Goal: Transaction & Acquisition: Purchase product/service

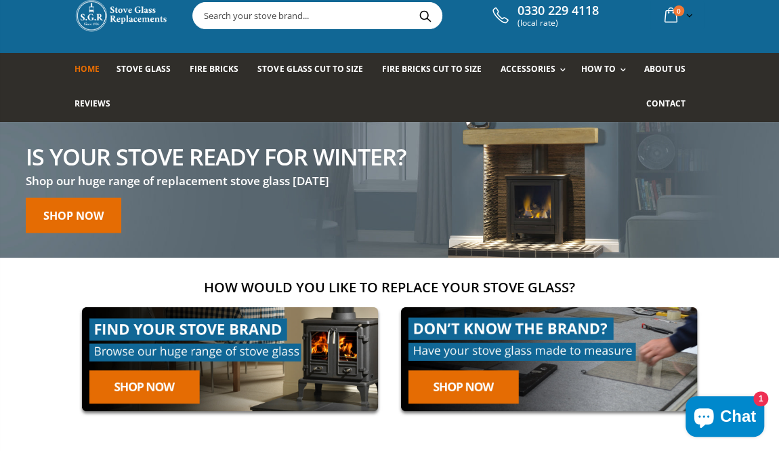
scroll to position [38, 0]
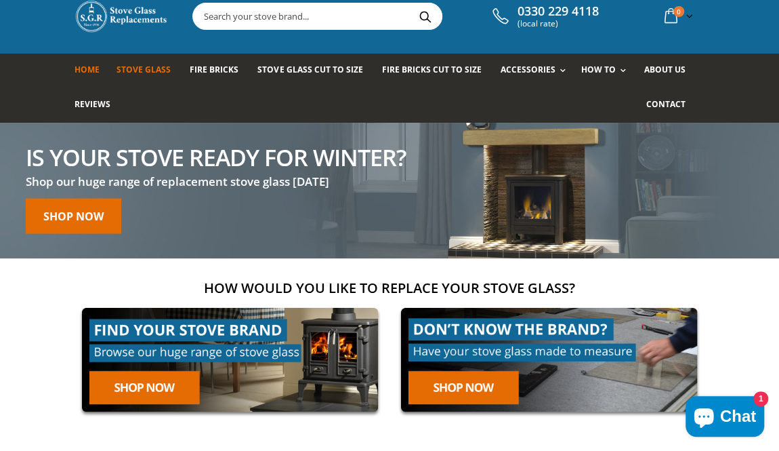
click at [155, 77] on link "Stove Glass" at bounding box center [149, 71] width 64 height 35
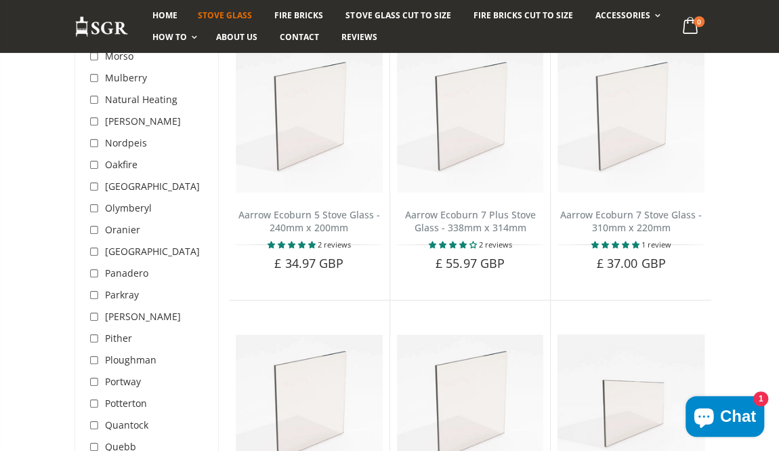
scroll to position [3184, 0]
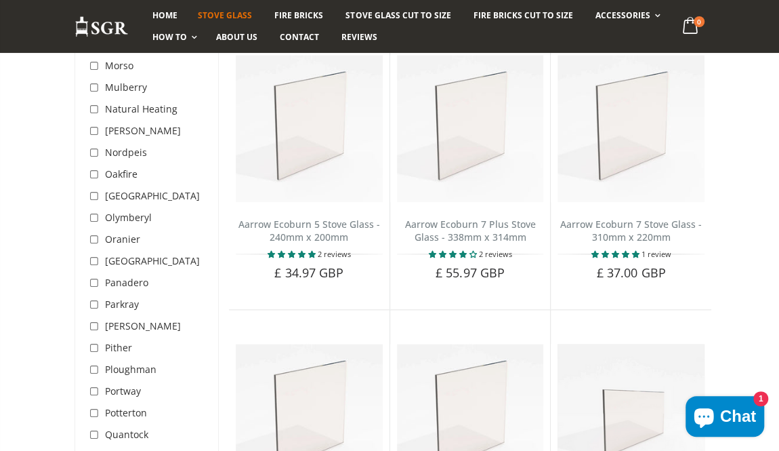
click at [140, 211] on span "Olymberyl" at bounding box center [128, 217] width 47 height 13
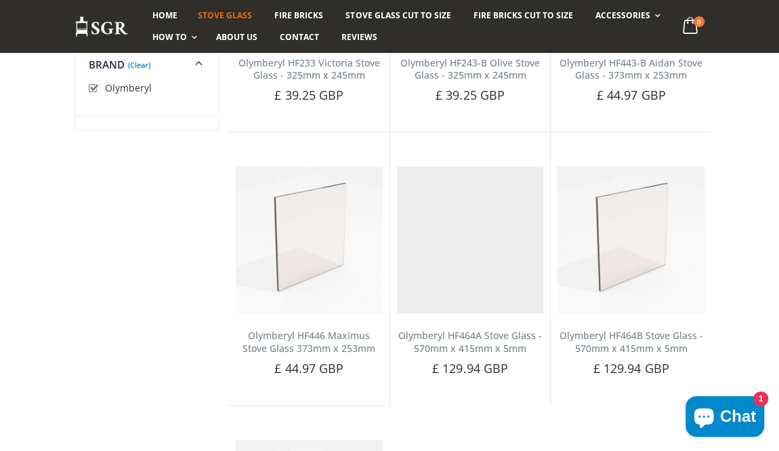
scroll to position [289, 0]
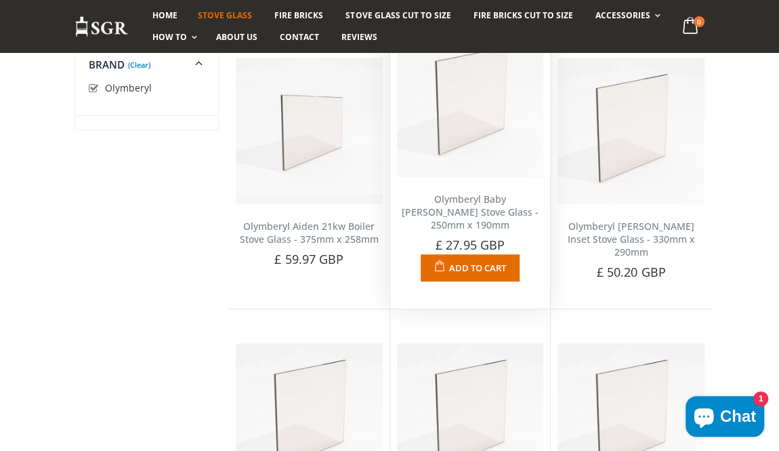
click at [480, 231] on link "Olymberyl Baby [PERSON_NAME] Stove Glass - 250mm x 190mm" at bounding box center [470, 211] width 137 height 39
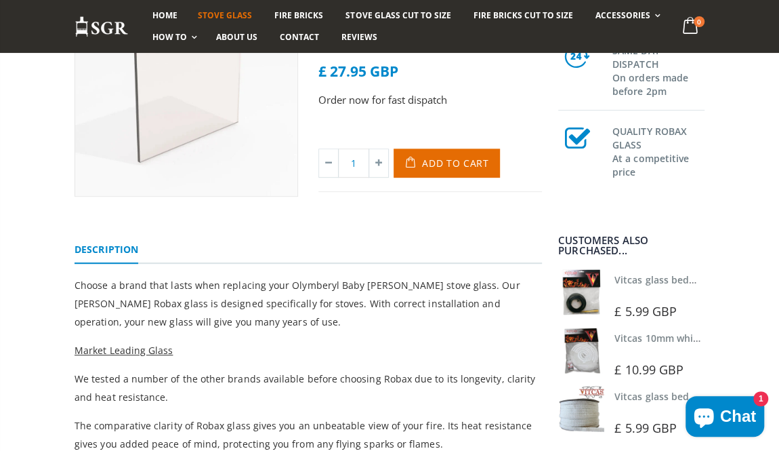
scroll to position [188, 0]
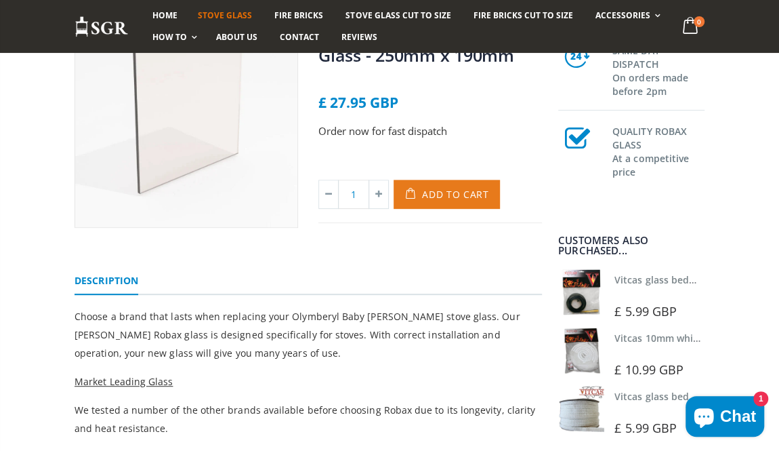
click at [461, 192] on span "Add to Cart" at bounding box center [455, 194] width 67 height 13
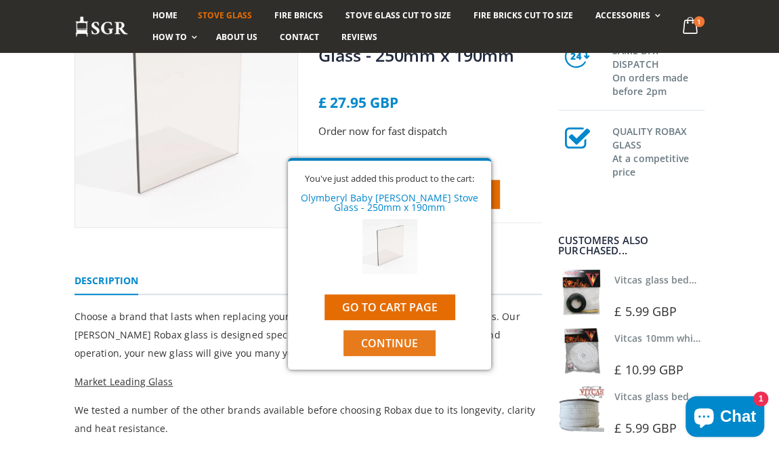
click at [398, 346] on span "Continue" at bounding box center [389, 342] width 57 height 15
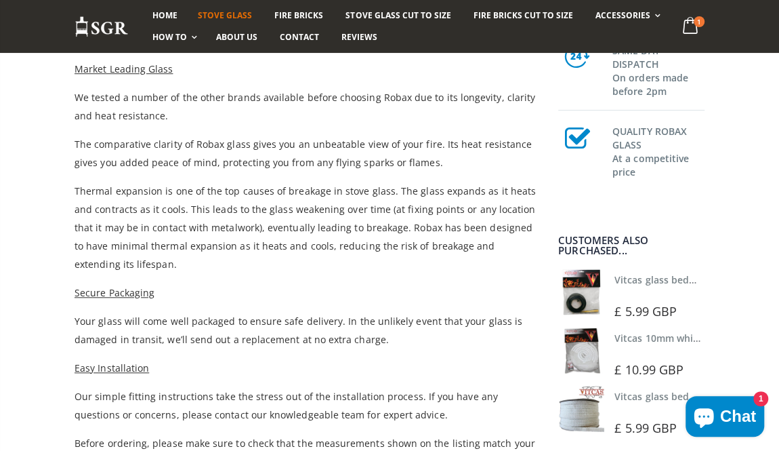
scroll to position [497, 0]
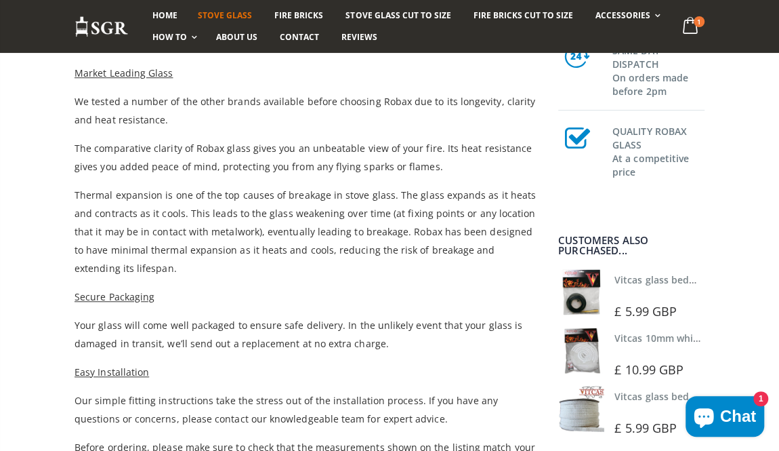
click at [653, 314] on span "£ 5.99 GBP" at bounding box center [646, 311] width 62 height 16
click at [595, 291] on img at bounding box center [581, 292] width 46 height 46
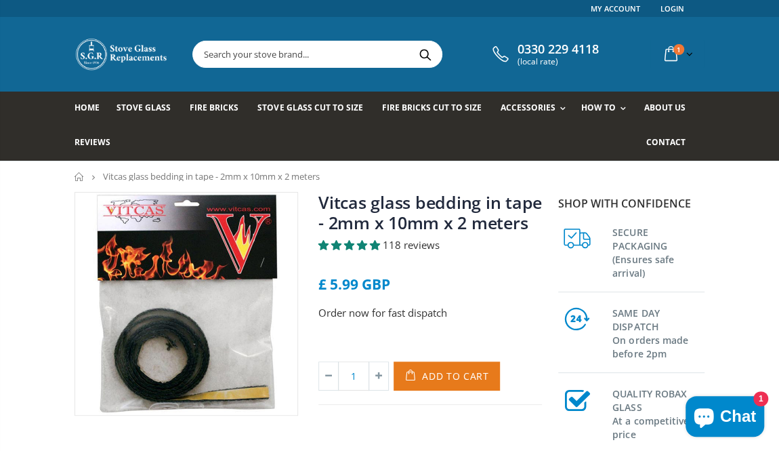
click at [461, 384] on button "Add to Cart" at bounding box center [447, 375] width 106 height 29
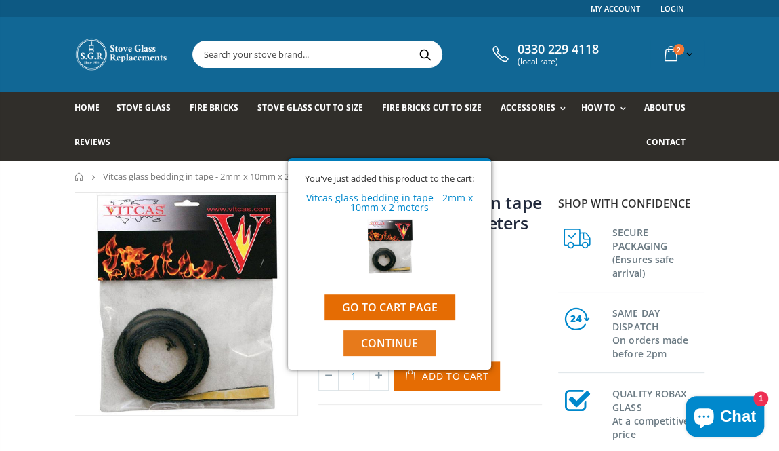
click at [395, 348] on span "Continue" at bounding box center [389, 342] width 57 height 15
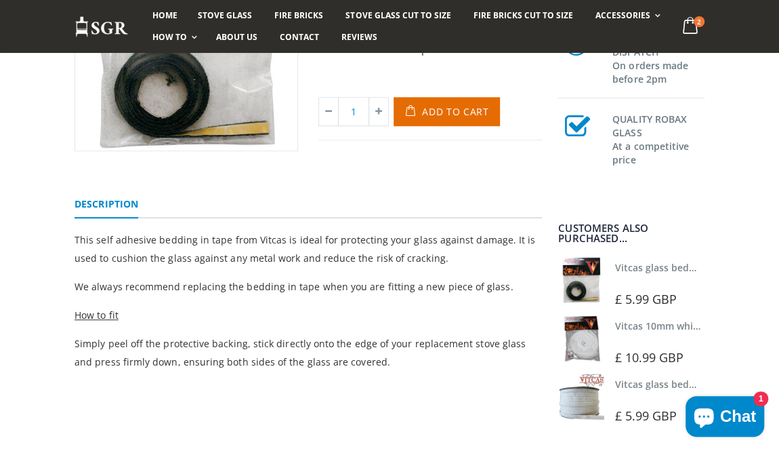
scroll to position [265, 0]
click at [636, 328] on link "Vitcas 10mm white rope kit - includes rope seal and glue!" at bounding box center [748, 324] width 266 height 13
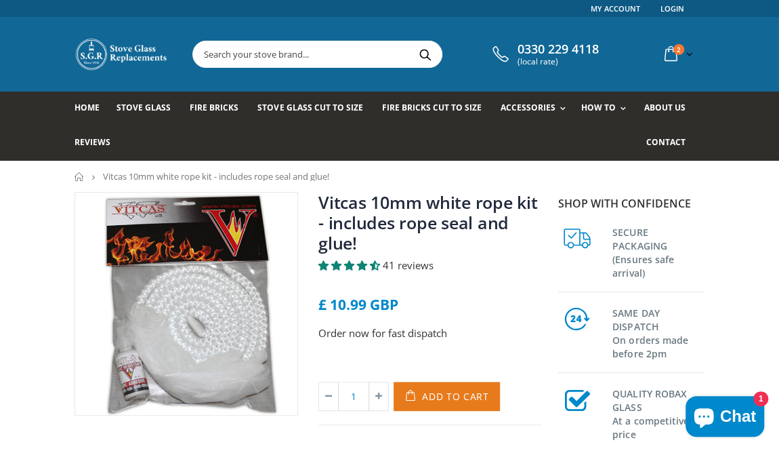
click at [463, 402] on button "Add to Cart" at bounding box center [447, 395] width 106 height 29
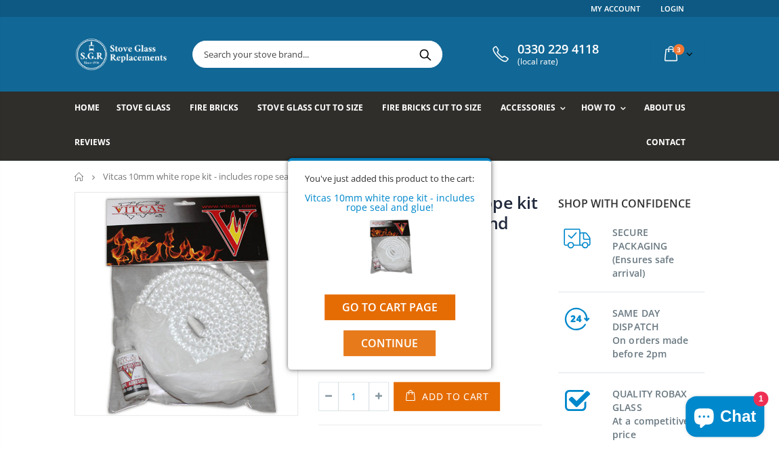
click at [409, 343] on span "Continue" at bounding box center [389, 342] width 57 height 15
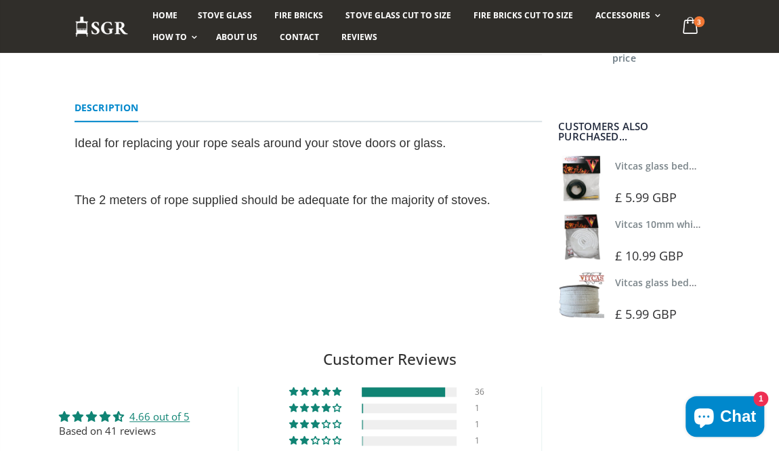
scroll to position [379, 0]
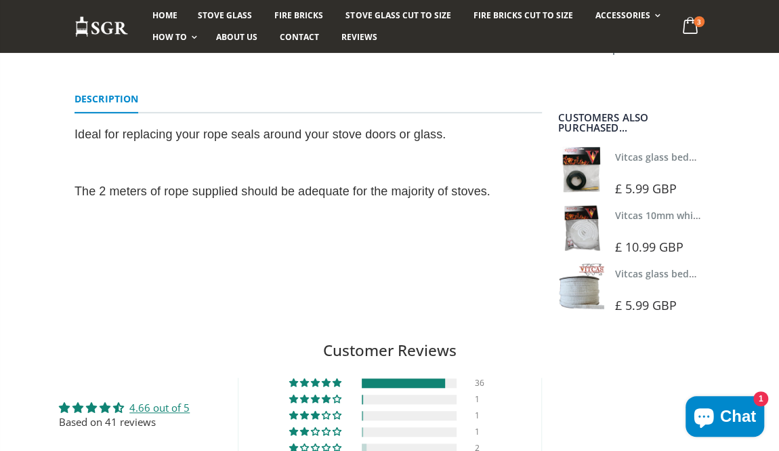
click at [644, 288] on div at bounding box center [662, 287] width 94 height 9
click at [589, 291] on img at bounding box center [581, 286] width 46 height 46
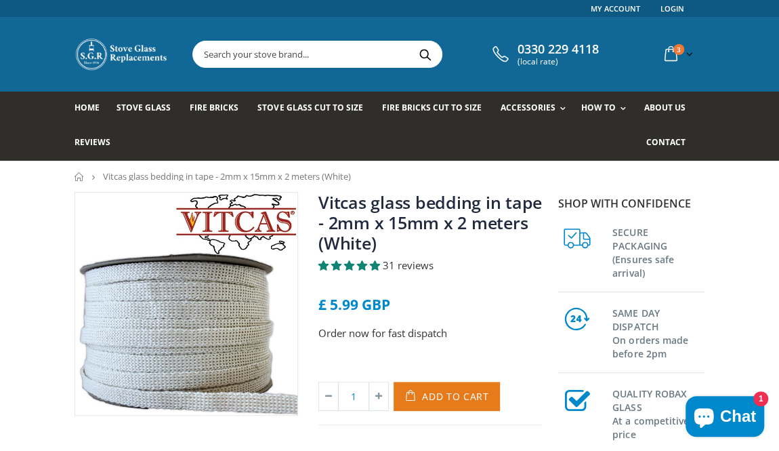
click at [461, 399] on span "Add to Cart" at bounding box center [455, 396] width 67 height 13
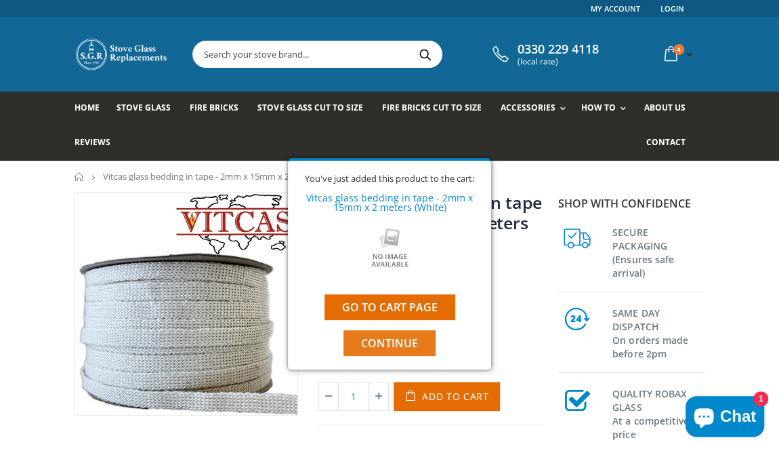
click at [415, 345] on span "Continue" at bounding box center [389, 342] width 57 height 15
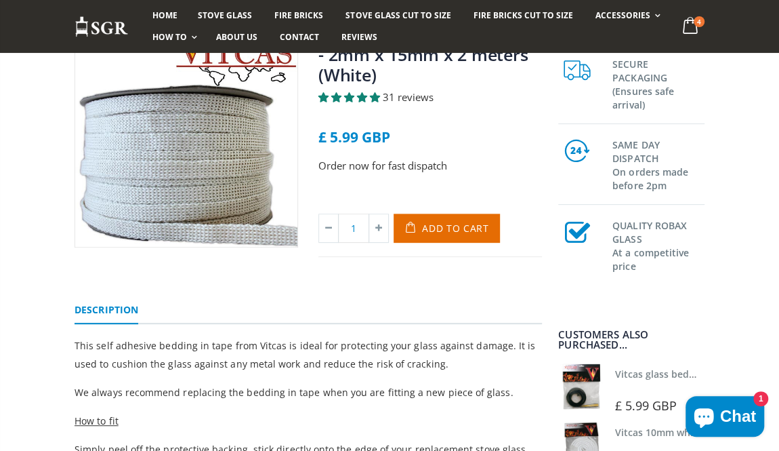
scroll to position [164, 0]
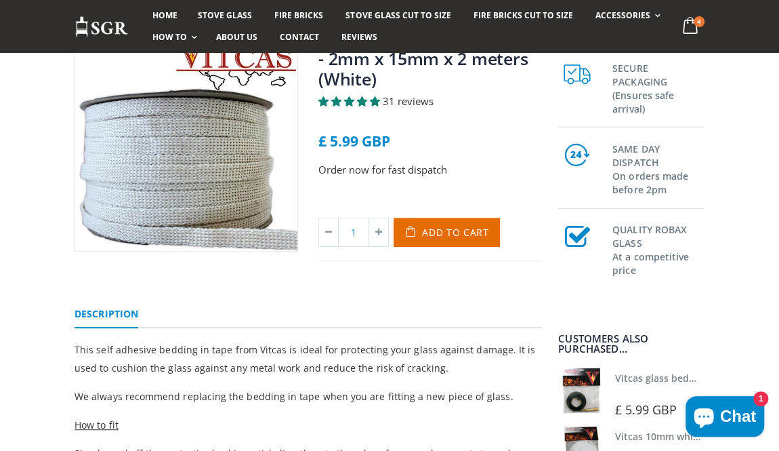
click at [696, 30] on icon at bounding box center [690, 26] width 26 height 24
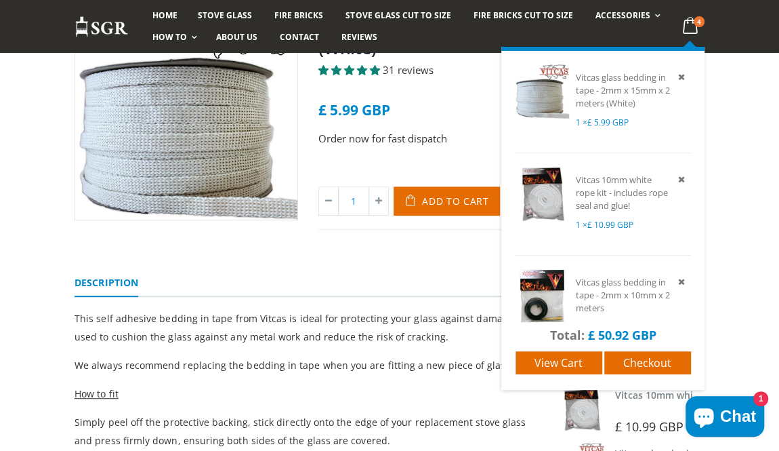
scroll to position [186, 0]
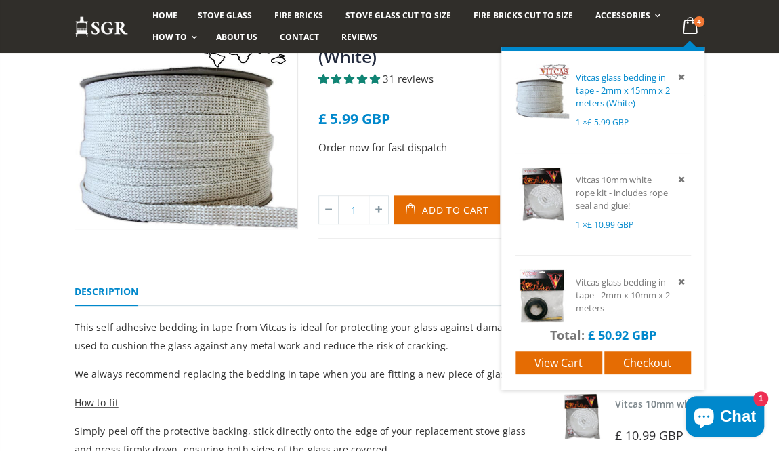
click at [620, 102] on span "Vitcas glass bedding in tape - 2mm x 15mm x 2 meters (White)" at bounding box center [623, 90] width 94 height 38
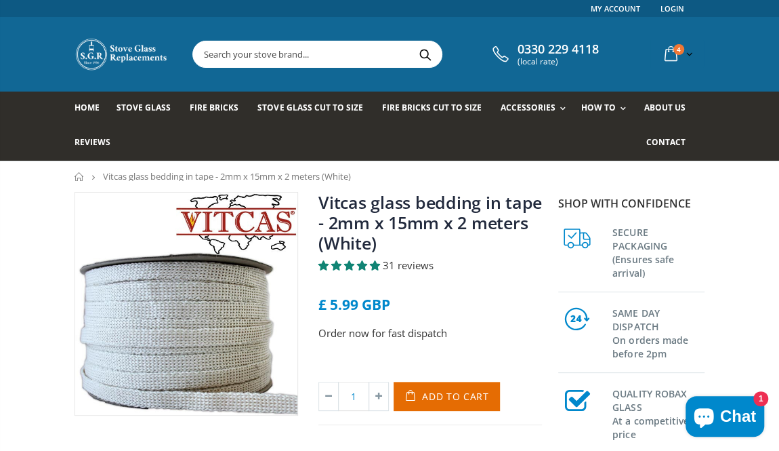
click at [678, 55] on icon at bounding box center [671, 54] width 24 height 24
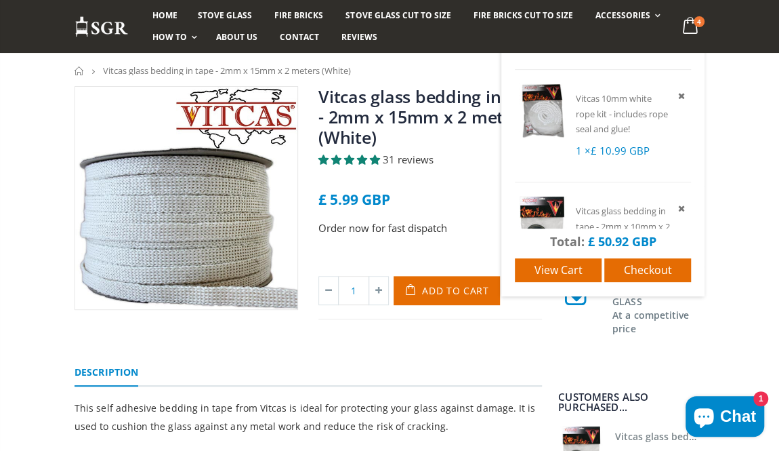
scroll to position [107, 0]
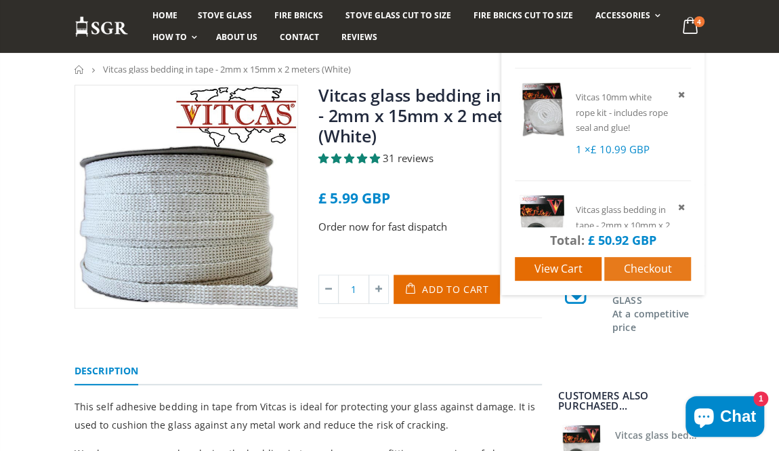
click at [666, 278] on link "Checkout" at bounding box center [647, 269] width 87 height 24
